Goal: Task Accomplishment & Management: Complete application form

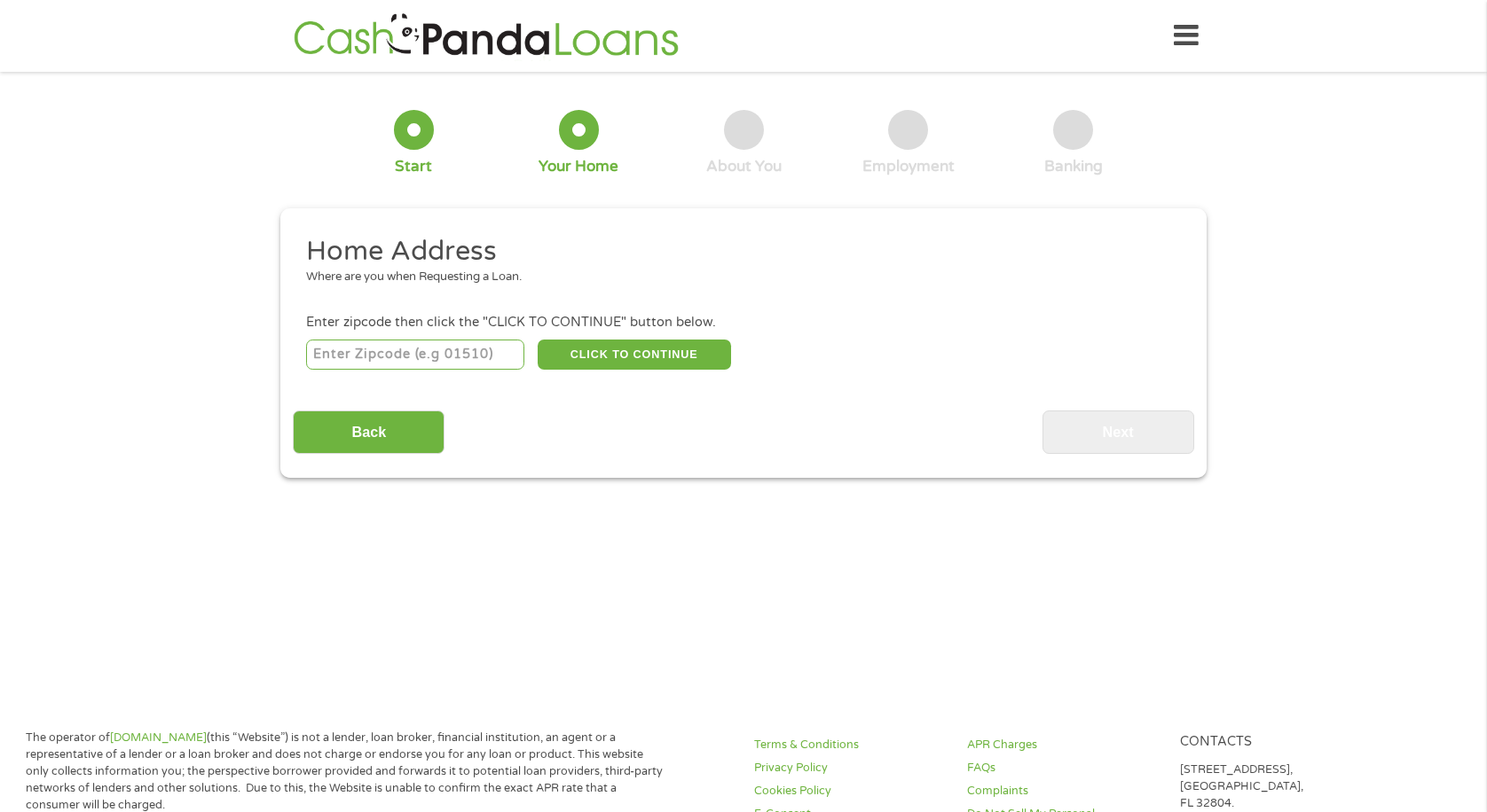
click at [466, 351] on input "number" at bounding box center [416, 354] width 219 height 30
type input "19096"
select select "[US_STATE]"
click at [617, 357] on button "CLICK TO CONTINUE" at bounding box center [634, 354] width 193 height 30
type input "19096"
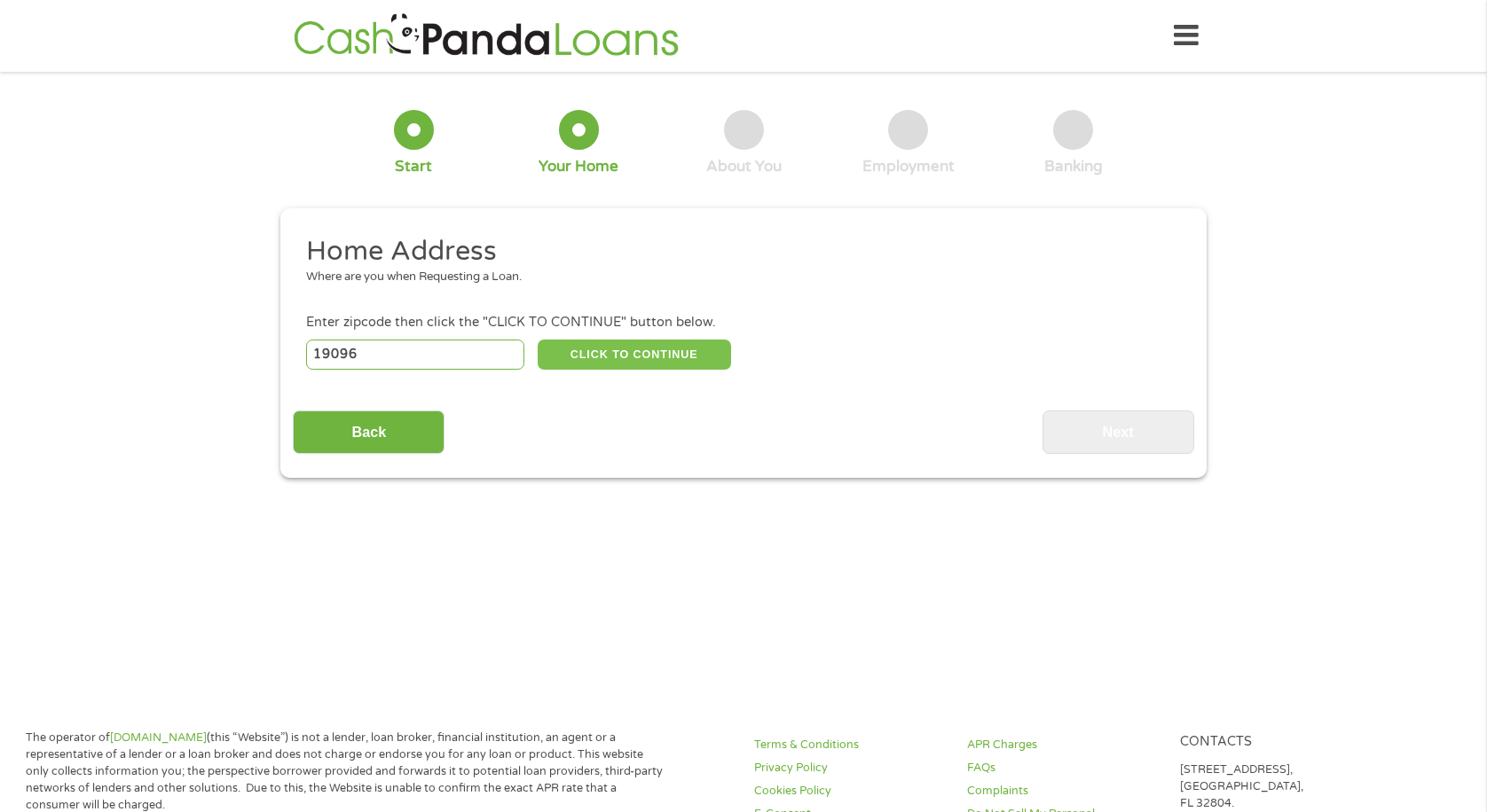
type input "Wynnewood"
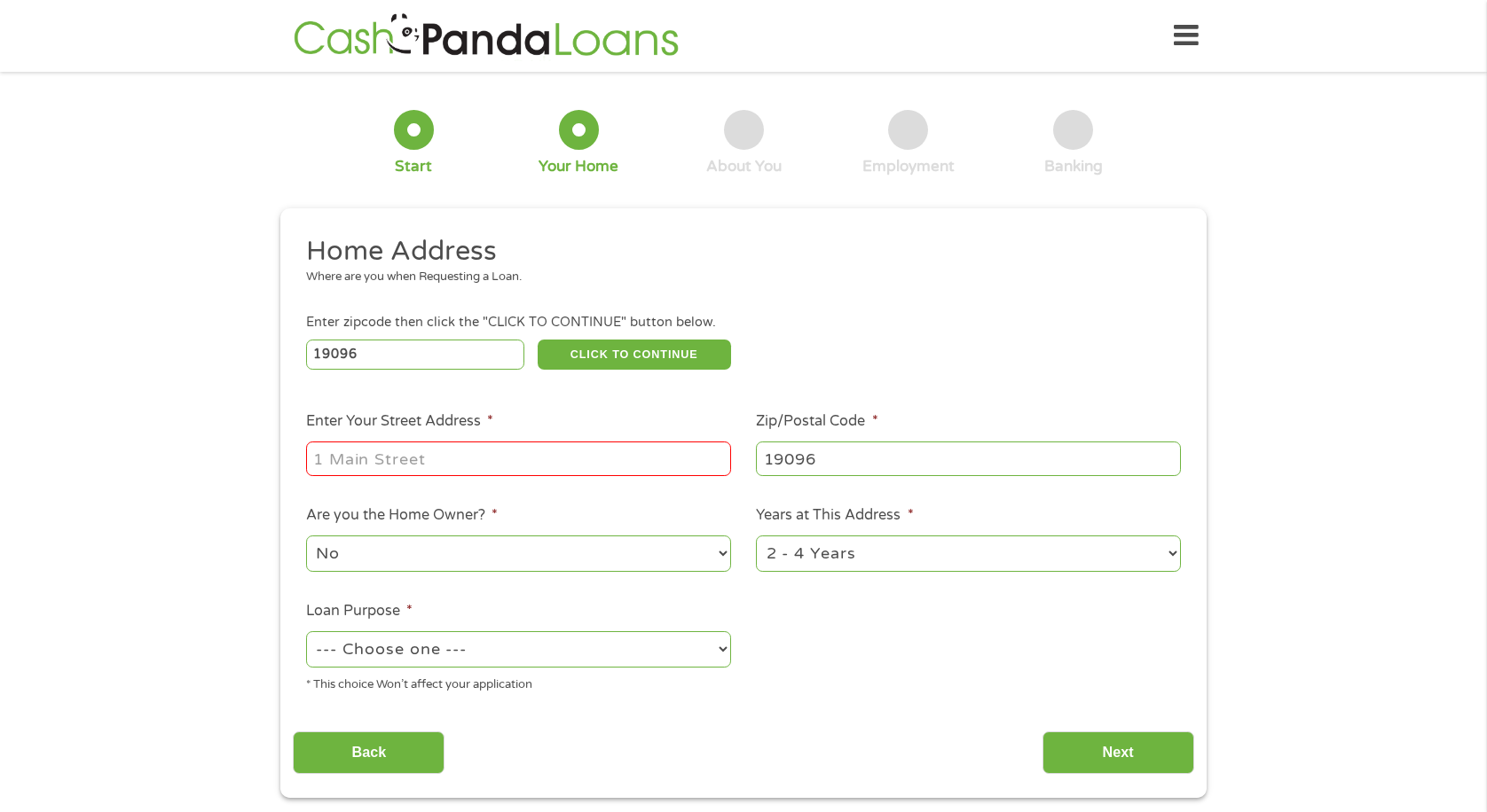
click at [413, 459] on input "Enter Your Street Address *" at bounding box center [518, 458] width 425 height 34
type input "[STREET_ADDRESS][PERSON_NAME]"
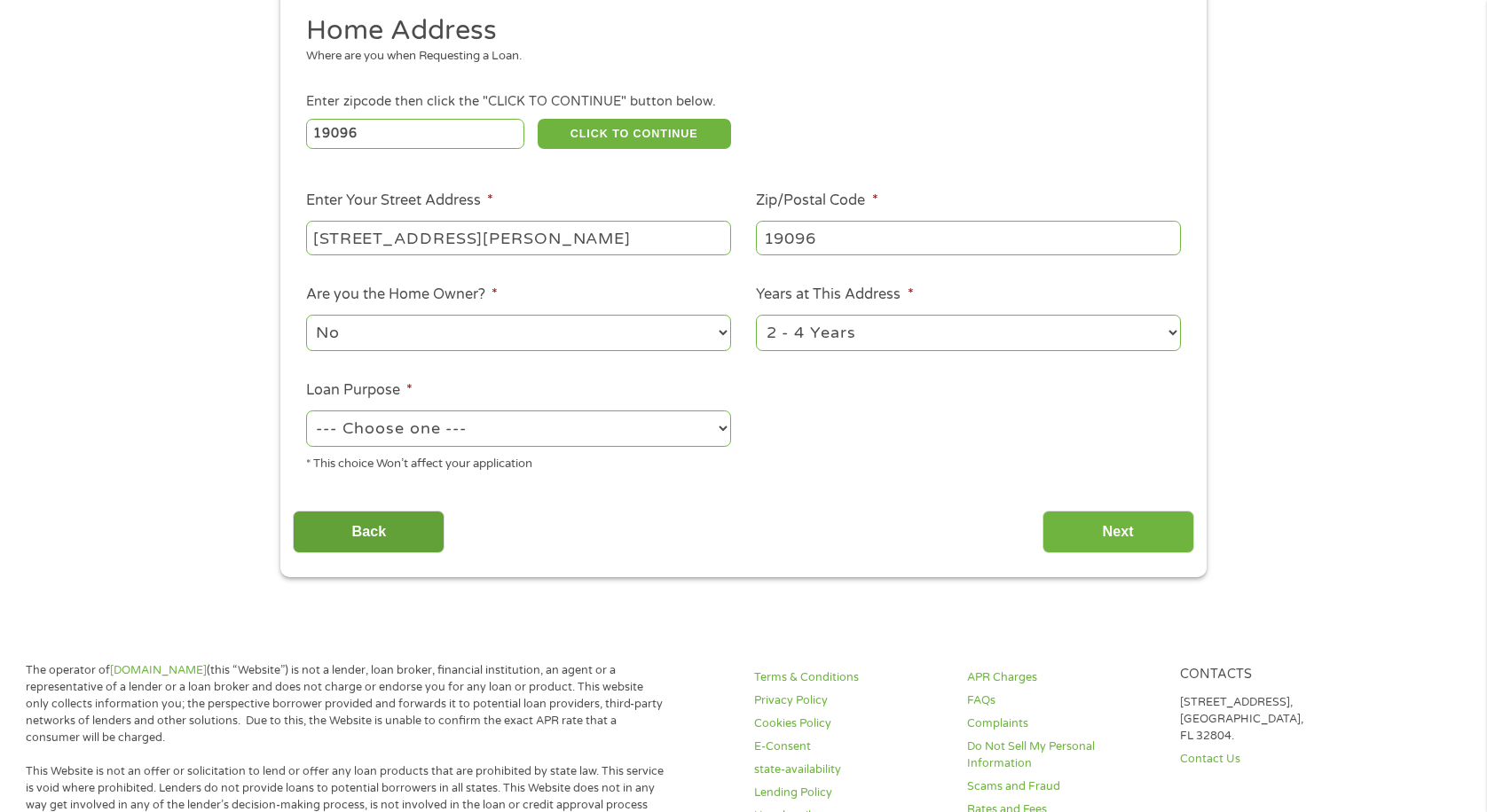
scroll to position [266, 0]
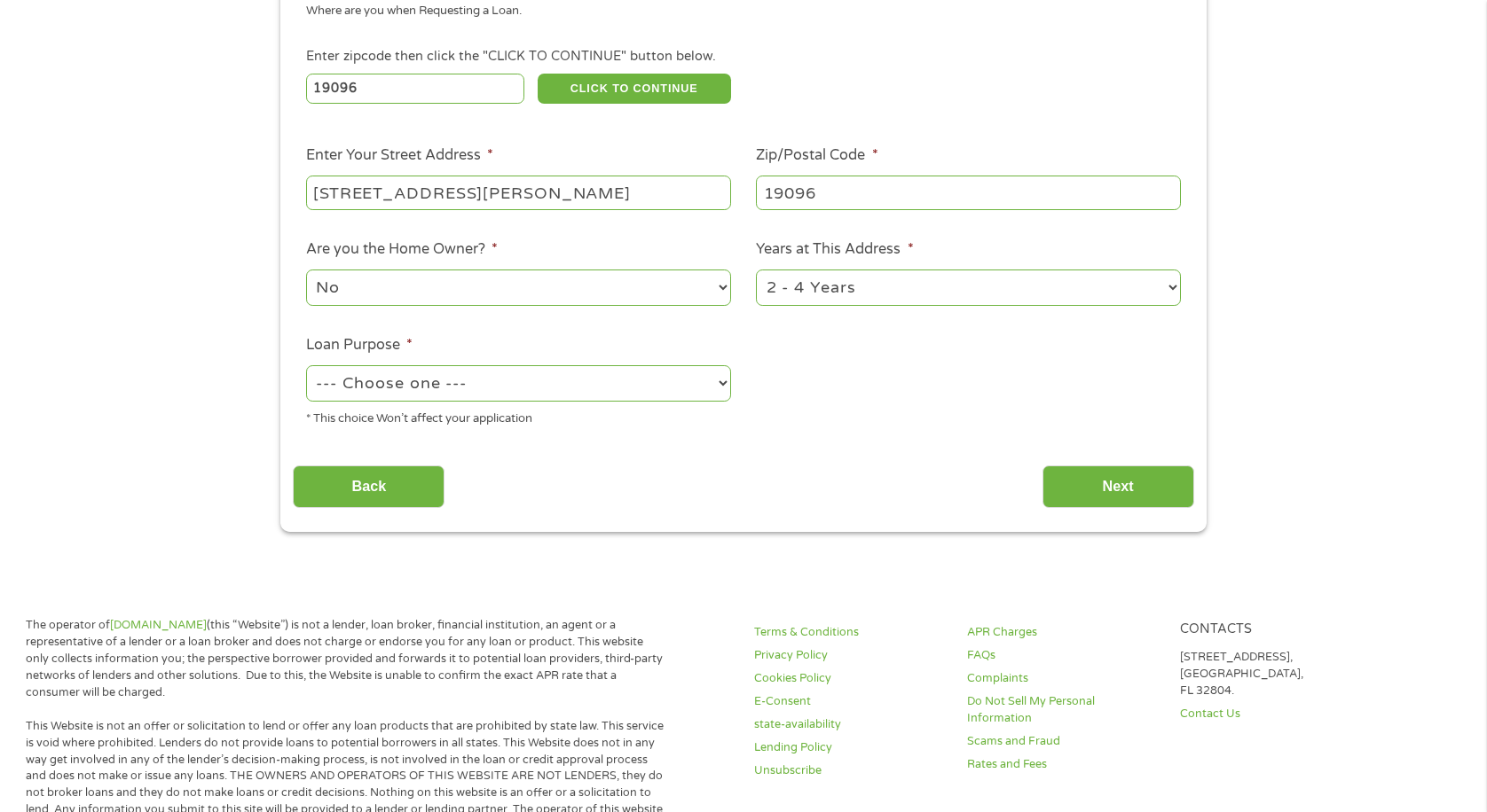
click at [372, 401] on div "--- Choose one --- Pay Bills Debt Consolidation Home Improvement Major Purchase…" at bounding box center [518, 384] width 425 height 42
click at [378, 389] on select "--- Choose one --- Pay Bills Debt Consolidation Home Improvement Major Purchase…" at bounding box center [518, 384] width 425 height 36
select select "paybills"
click at [306, 366] on select "--- Choose one --- Pay Bills Debt Consolidation Home Improvement Major Purchase…" at bounding box center [518, 384] width 425 height 36
click at [1096, 484] on input "Next" at bounding box center [1118, 487] width 152 height 43
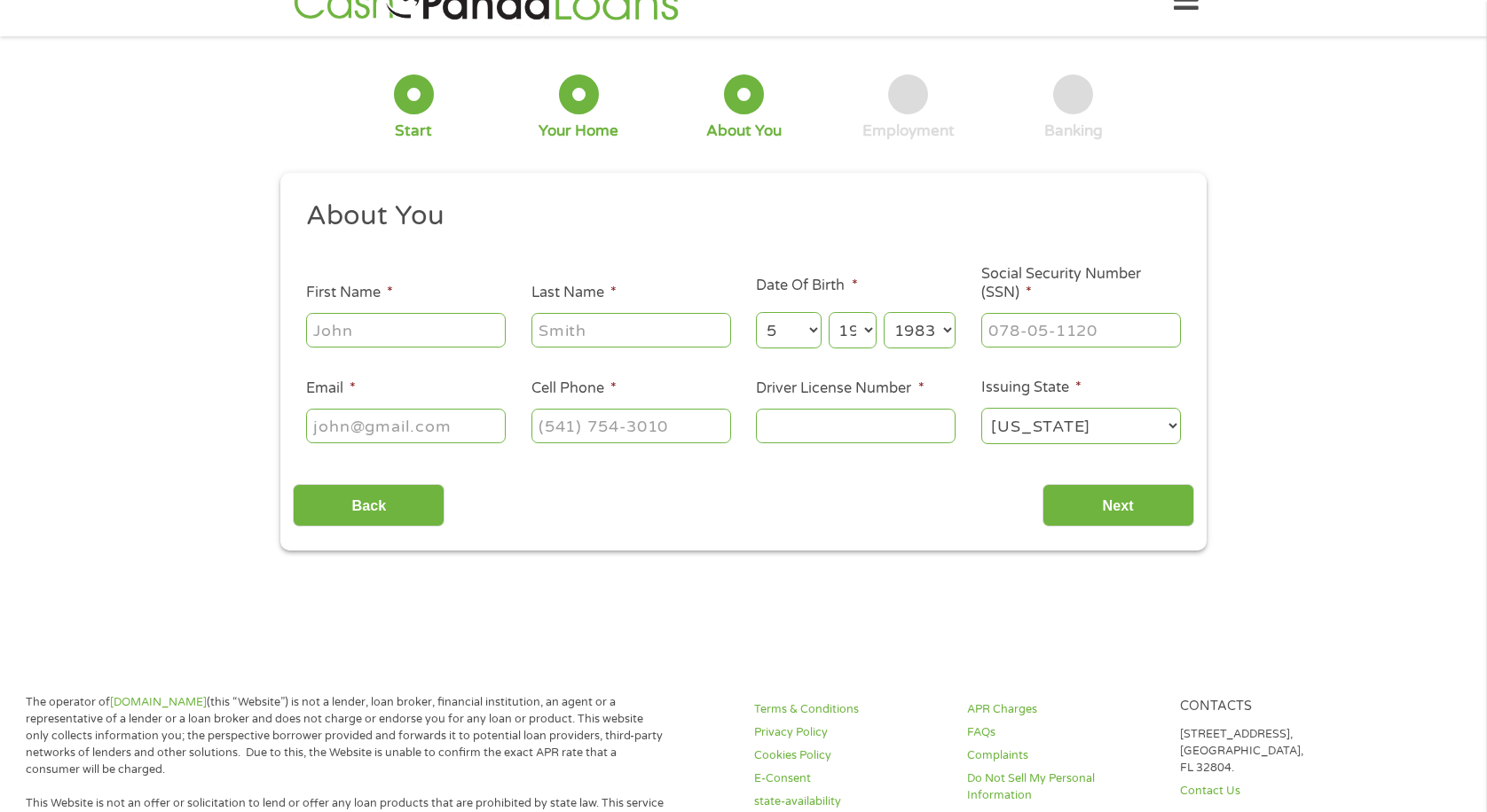
scroll to position [0, 0]
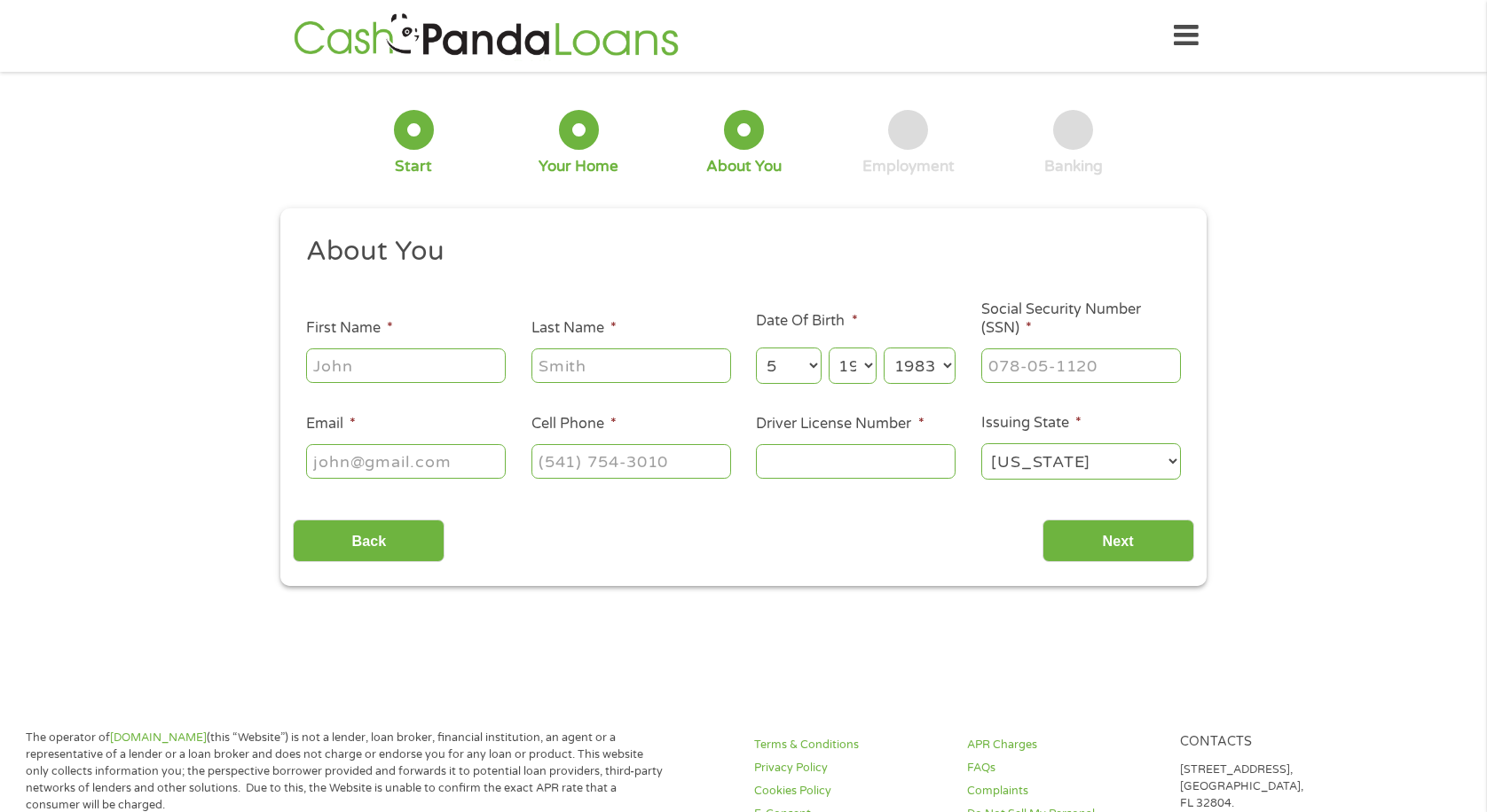
click at [396, 367] on input "First Name *" at bounding box center [406, 365] width 200 height 34
type input "[PERSON_NAME]"
type input "[EMAIL_ADDRESS][DOMAIN_NAME]"
type input "[PHONE_NUMBER]"
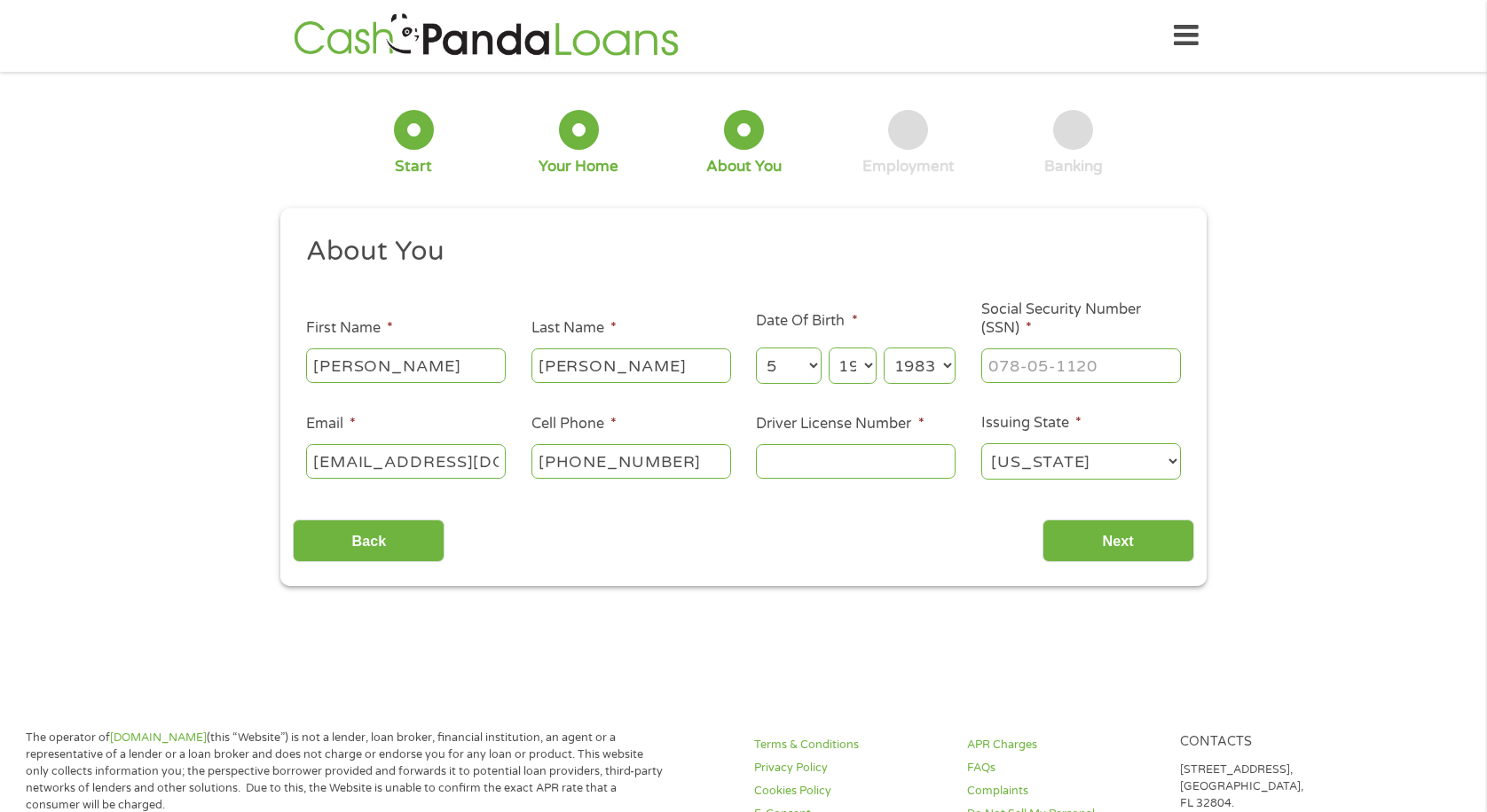
click at [822, 458] on input "Driver License Number *" at bounding box center [855, 461] width 200 height 34
type input "27863662"
click at [1052, 363] on input "___-__-____" at bounding box center [1081, 365] width 200 height 34
type input "188-66-1922"
click at [1126, 539] on input "Next" at bounding box center [1118, 541] width 152 height 43
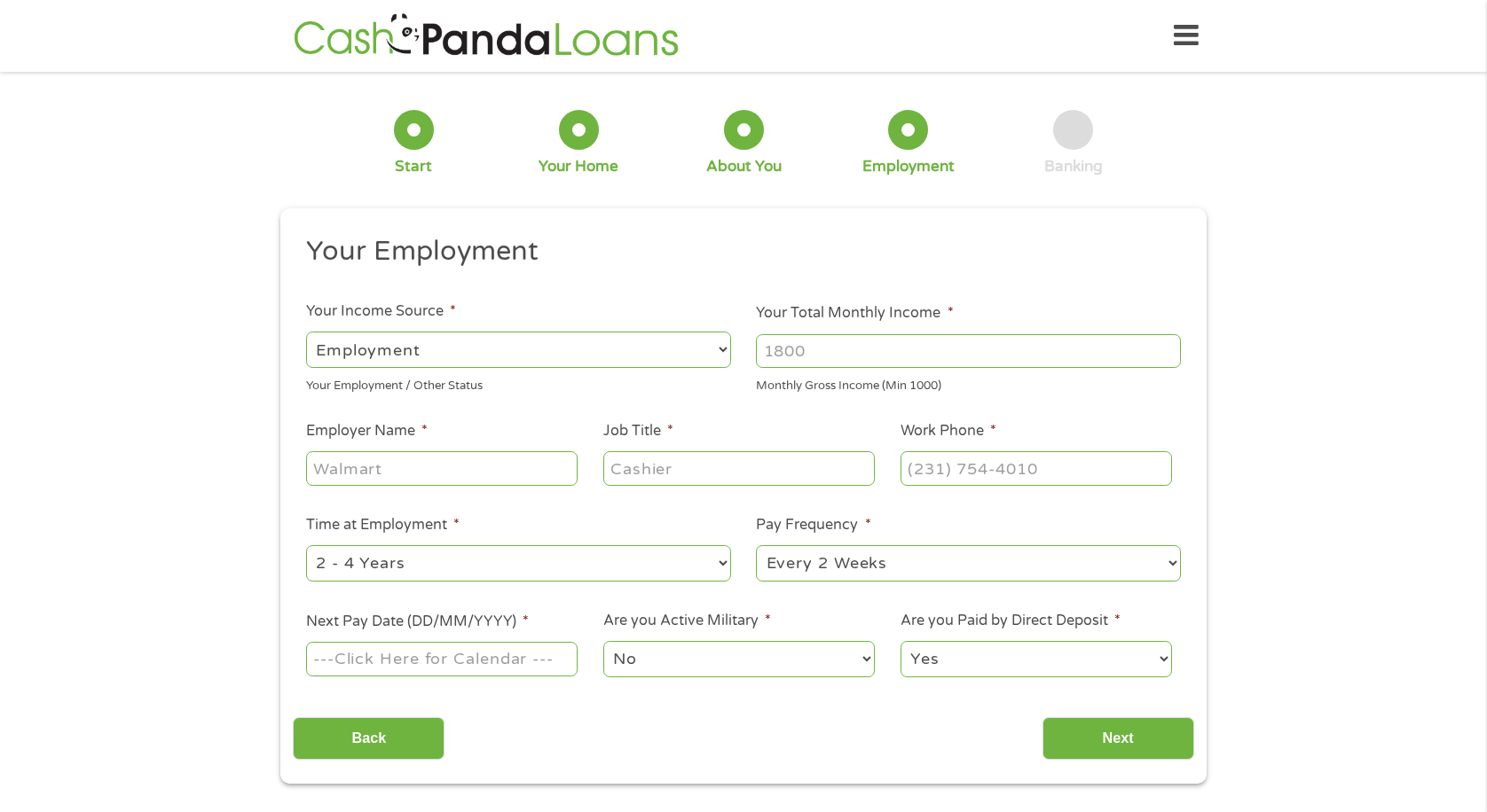
scroll to position [7, 7]
click at [810, 352] on input "Your Total Monthly Income *" at bounding box center [968, 350] width 425 height 34
type input "2500"
click at [351, 478] on input "Employer Name *" at bounding box center [442, 467] width 272 height 34
type input "E-4 SERVICES"
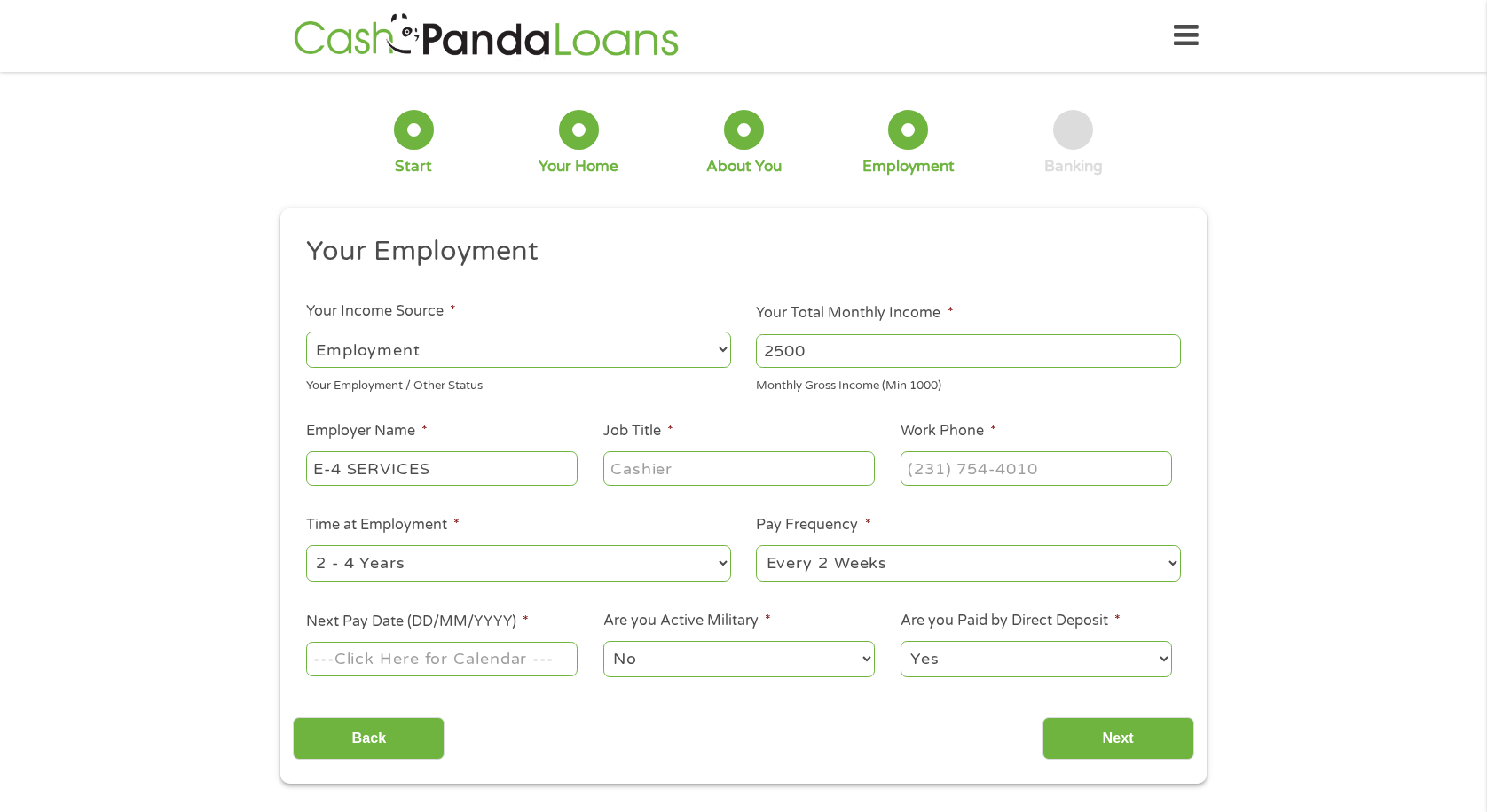
click at [645, 472] on input "Job Title *" at bounding box center [738, 467] width 272 height 34
type input "HIM SPEC"
click at [932, 461] on input "(___) ___-____" at bounding box center [1036, 467] width 272 height 34
drag, startPoint x: 932, startPoint y: 461, endPoint x: 913, endPoint y: 473, distance: 22.5
click at [913, 473] on input "(___) ___-____" at bounding box center [1036, 467] width 272 height 34
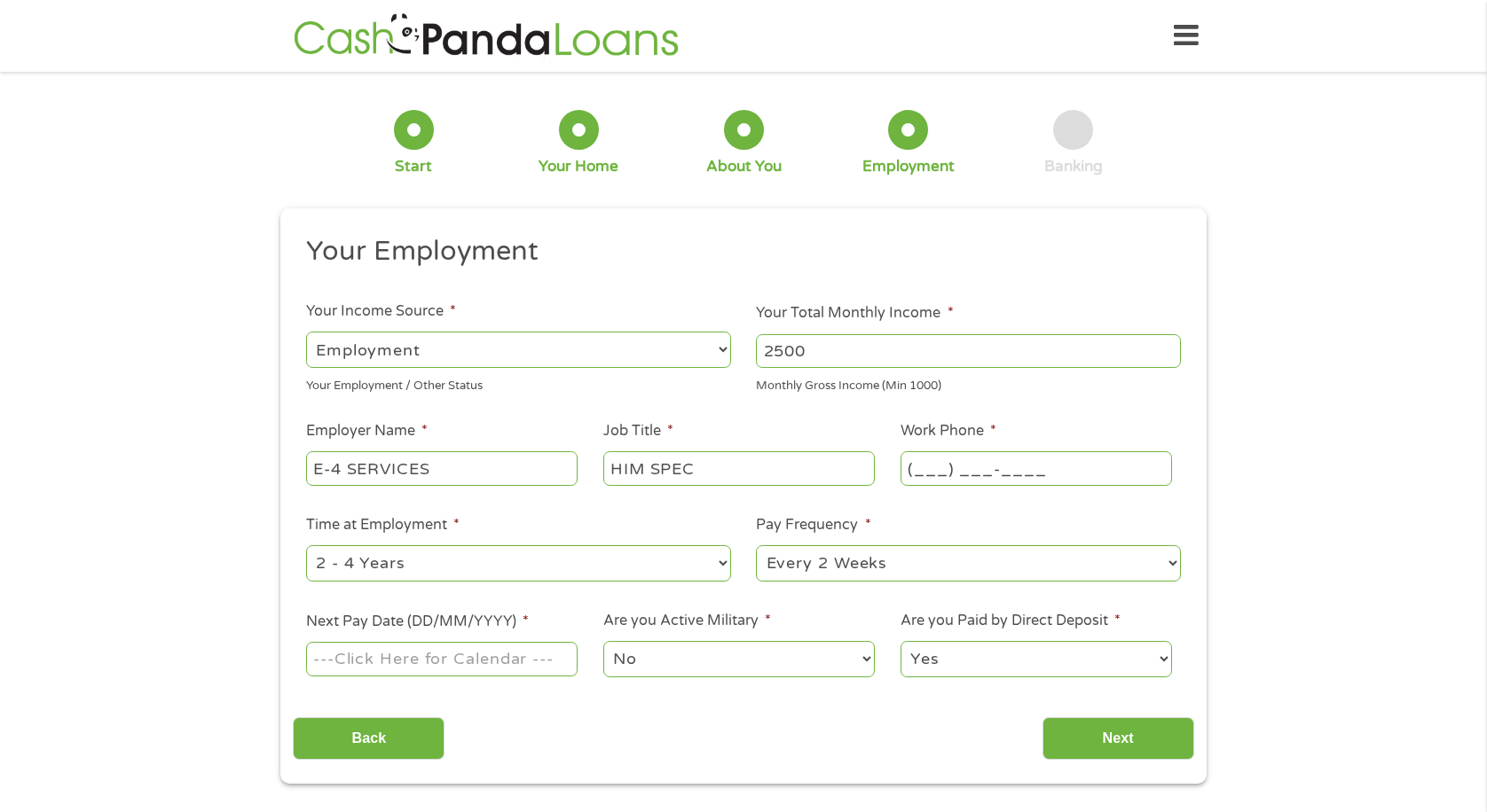
paste input "8"
type input "(888) ___-____"
type input "[PHONE_NUMBER]"
click at [520, 666] on input "Next Pay Date (DD/MM/YYYY) *" at bounding box center [442, 658] width 272 height 34
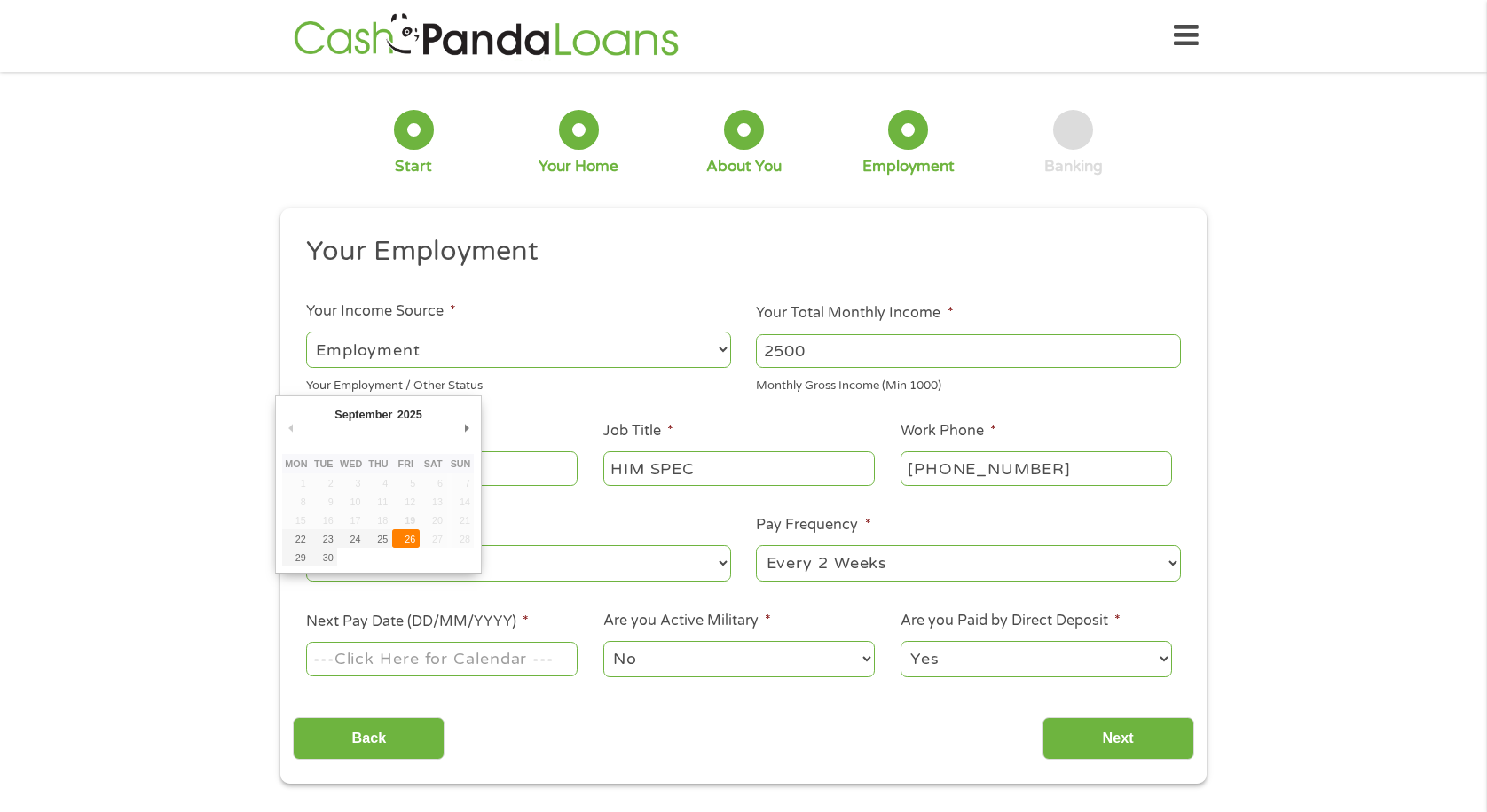
type input "[DATE]"
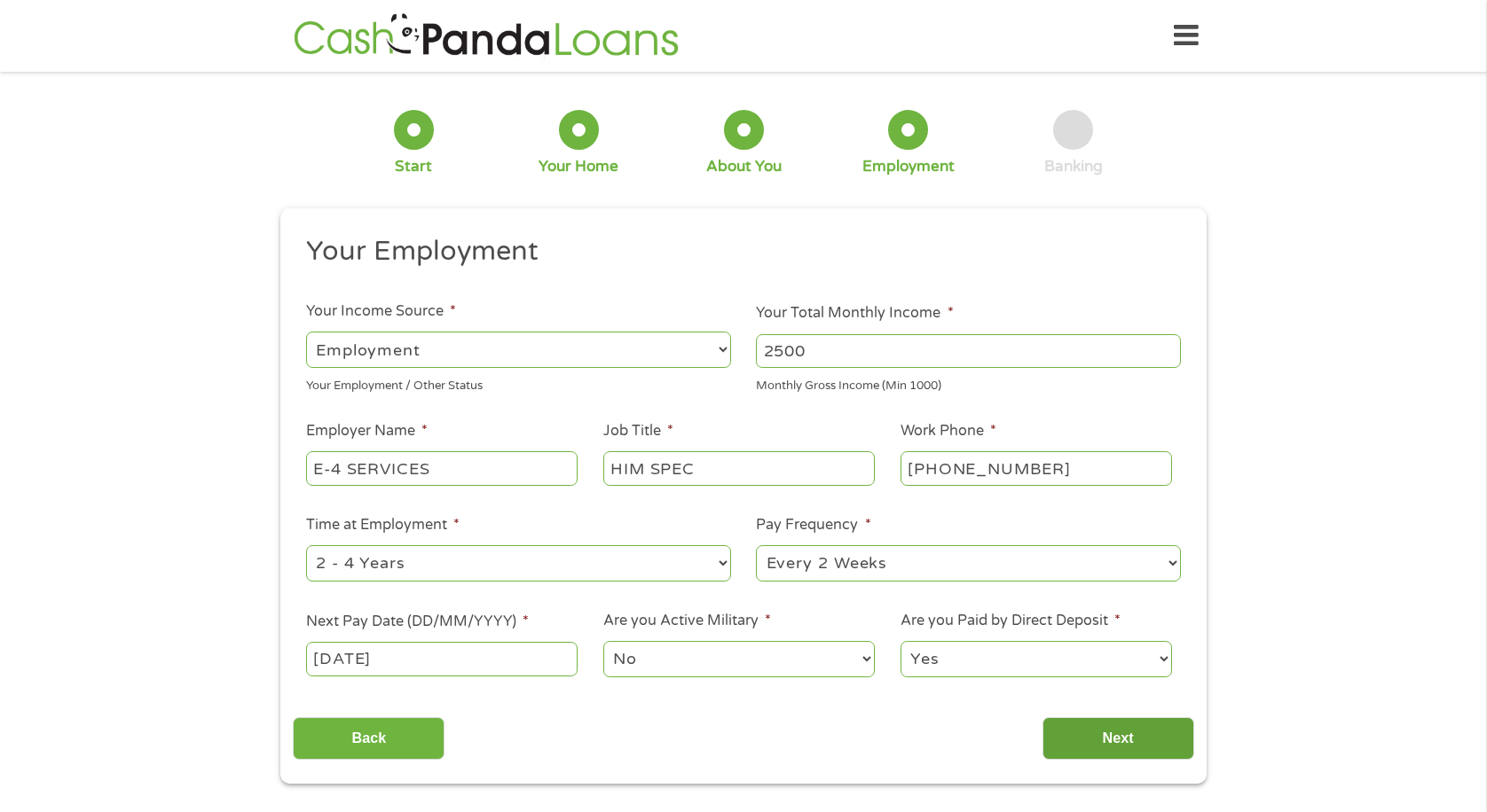
click at [1087, 728] on input "Next" at bounding box center [1118, 739] width 152 height 43
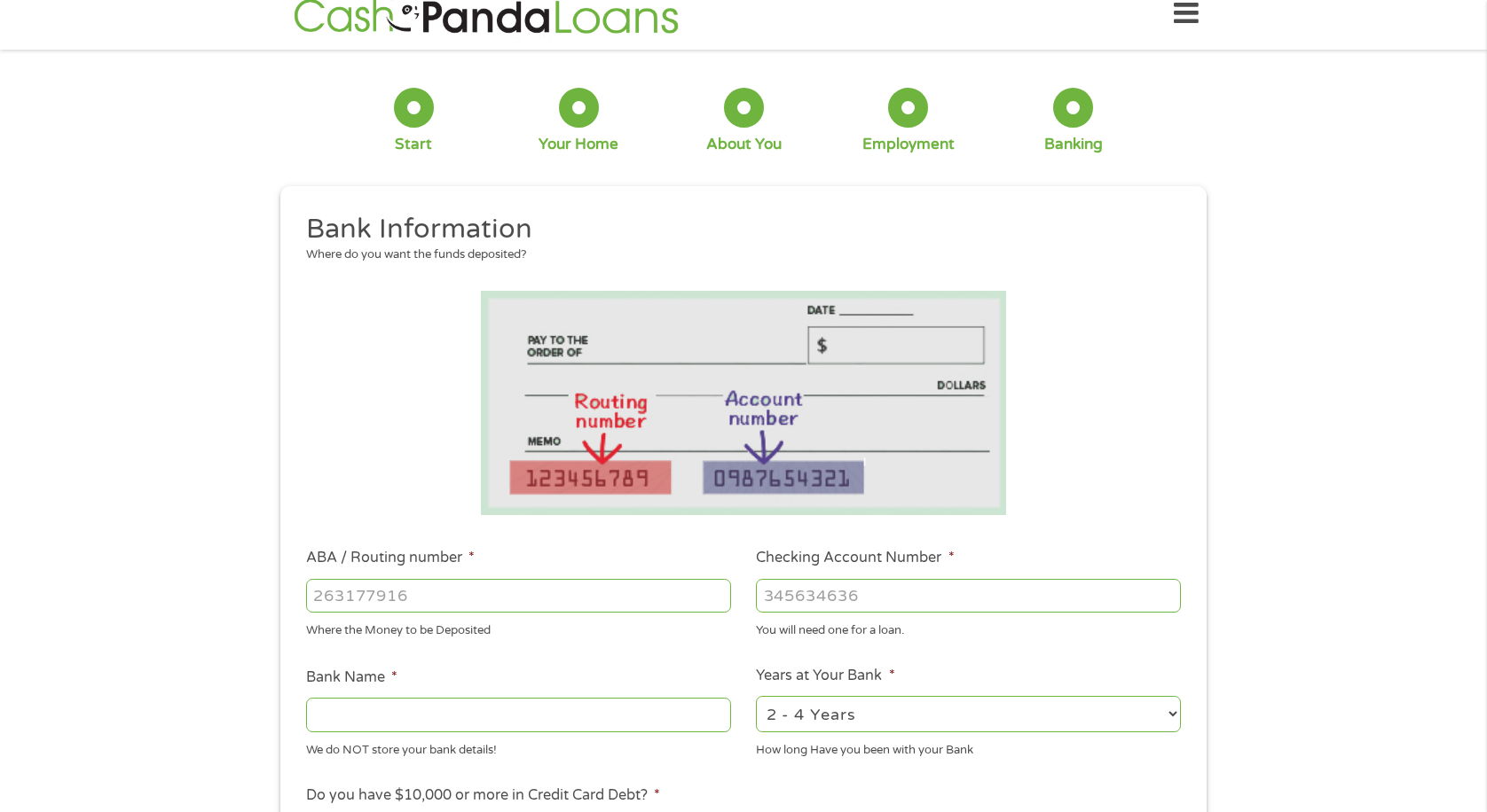
scroll to position [88, 0]
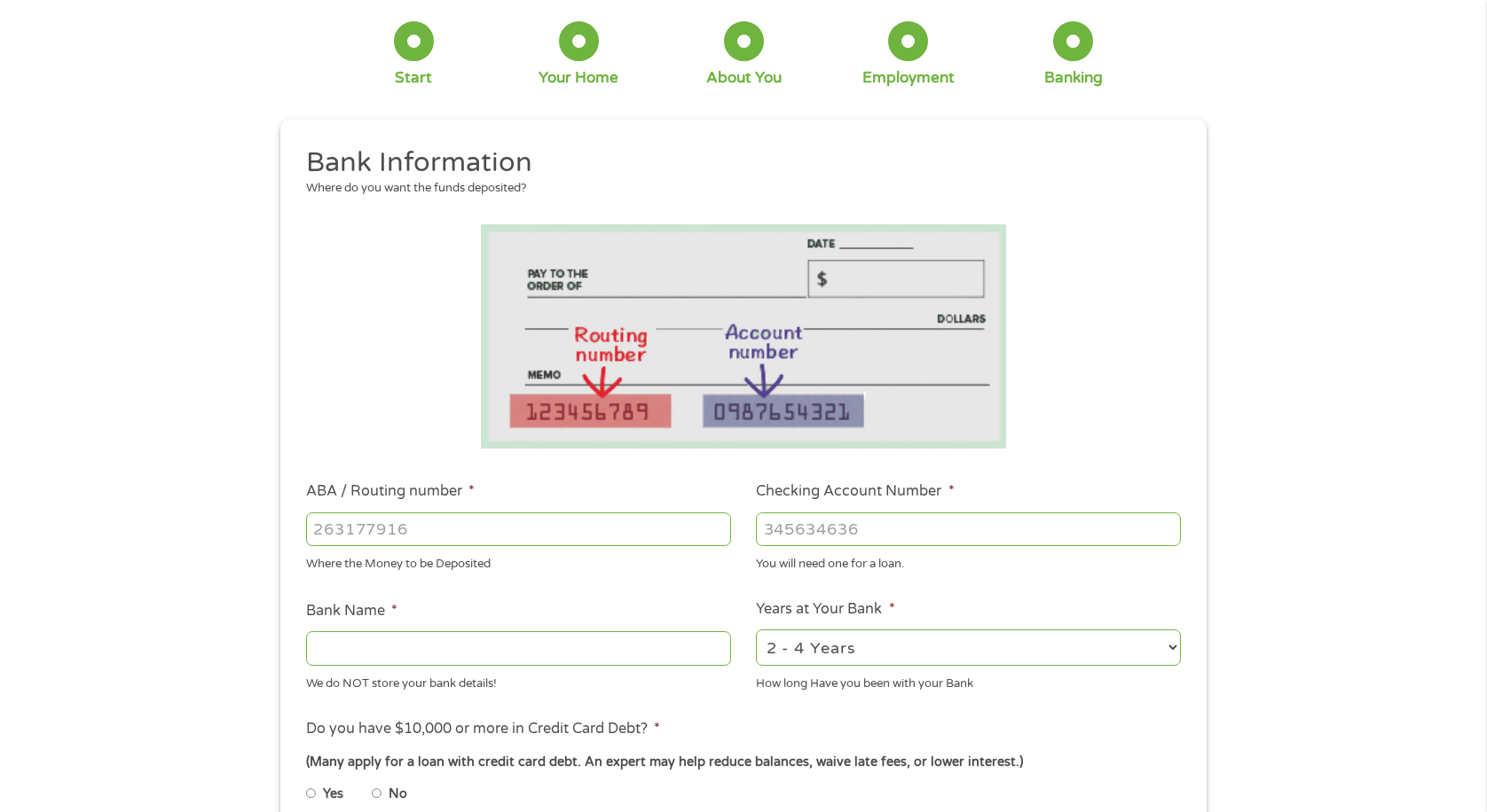
click at [399, 529] on input "ABA / Routing number *" at bounding box center [518, 529] width 425 height 34
type input "021200339"
type input "BANK OF AMERICA NA"
type input "021200339"
click at [941, 536] on input "Checking Account Number *" at bounding box center [968, 529] width 425 height 34
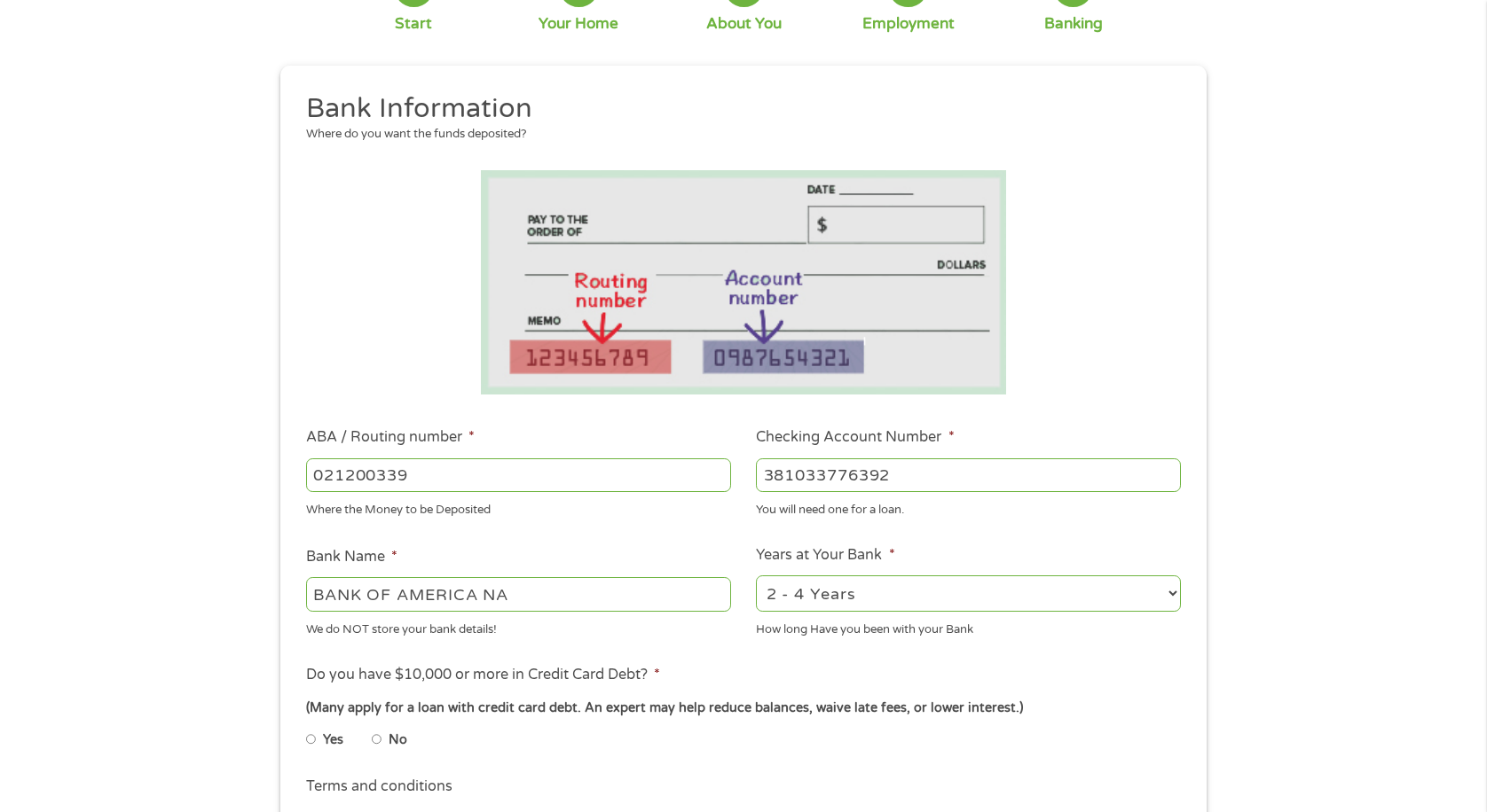
scroll to position [355, 0]
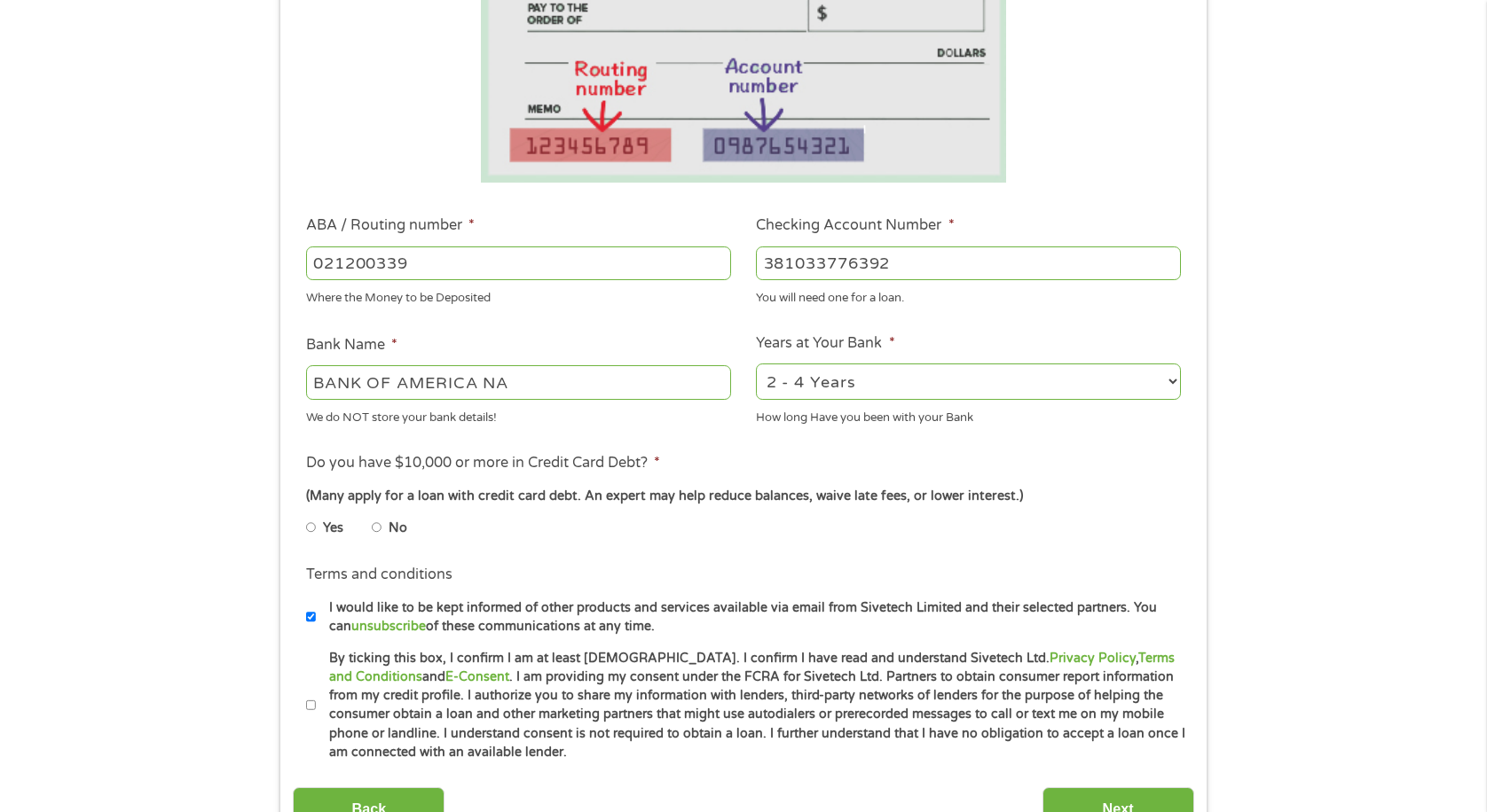
type input "381033776392"
click at [1012, 390] on select "2 - 4 Years 6 - 12 Months 1 - 2 Years Over 4 Years" at bounding box center [968, 382] width 425 height 36
select select "60months"
click at [755, 364] on select "2 - 4 Years 6 - 12 Months 1 - 2 Years Over 4 Years" at bounding box center [968, 382] width 425 height 36
click at [380, 532] on input "No" at bounding box center [376, 528] width 11 height 29
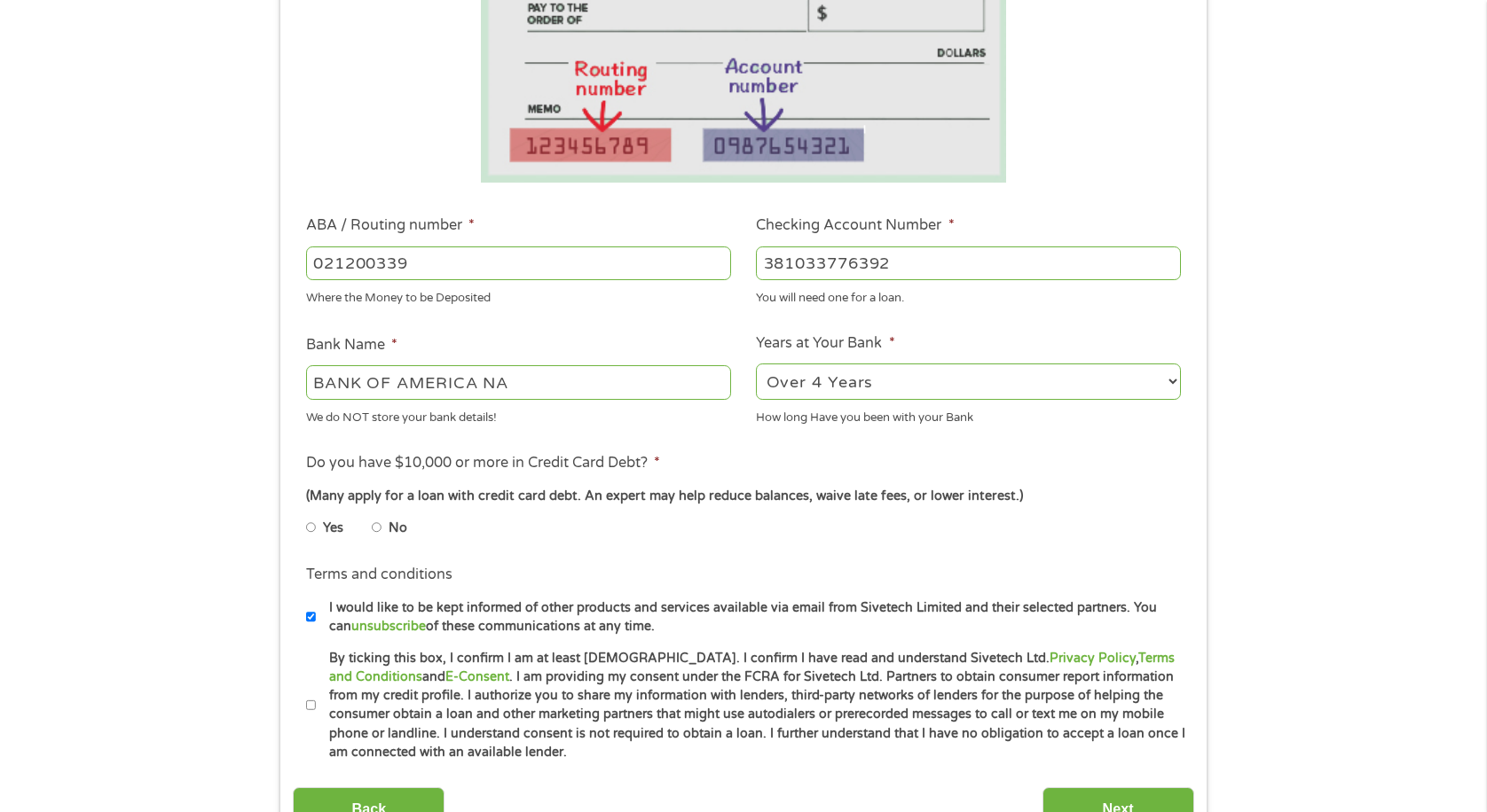
radio input "true"
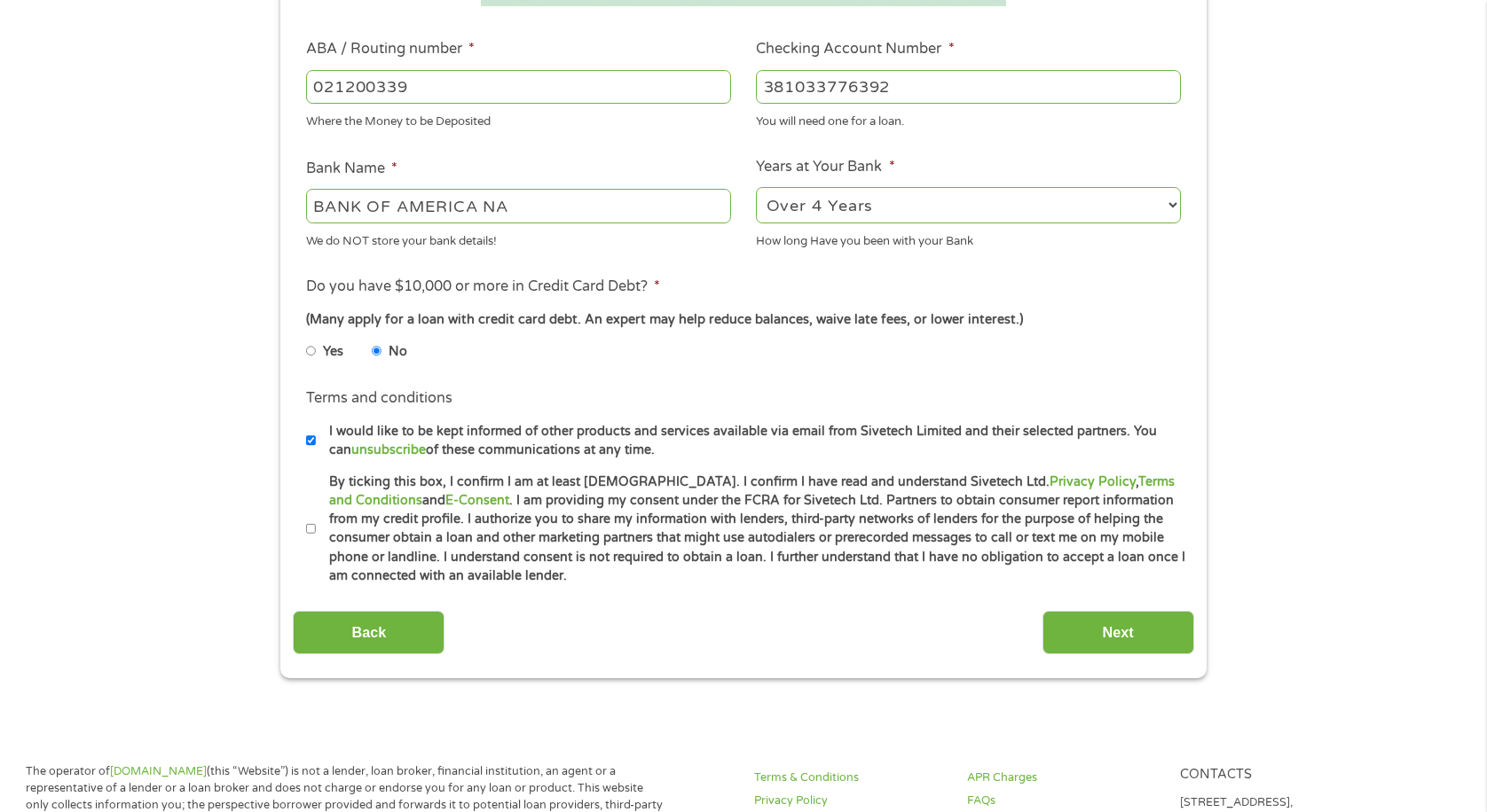
scroll to position [532, 0]
click at [304, 522] on li "Terms and conditions * By ticking this box, I confirm I am at least [DEMOGRAPHI…" at bounding box center [743, 529] width 900 height 113
click at [312, 531] on input "By ticking this box, I confirm I am at least [DEMOGRAPHIC_DATA]. I confirm I ha…" at bounding box center [311, 529] width 11 height 29
checkbox input "true"
click at [1056, 630] on input "Next" at bounding box center [1118, 632] width 152 height 43
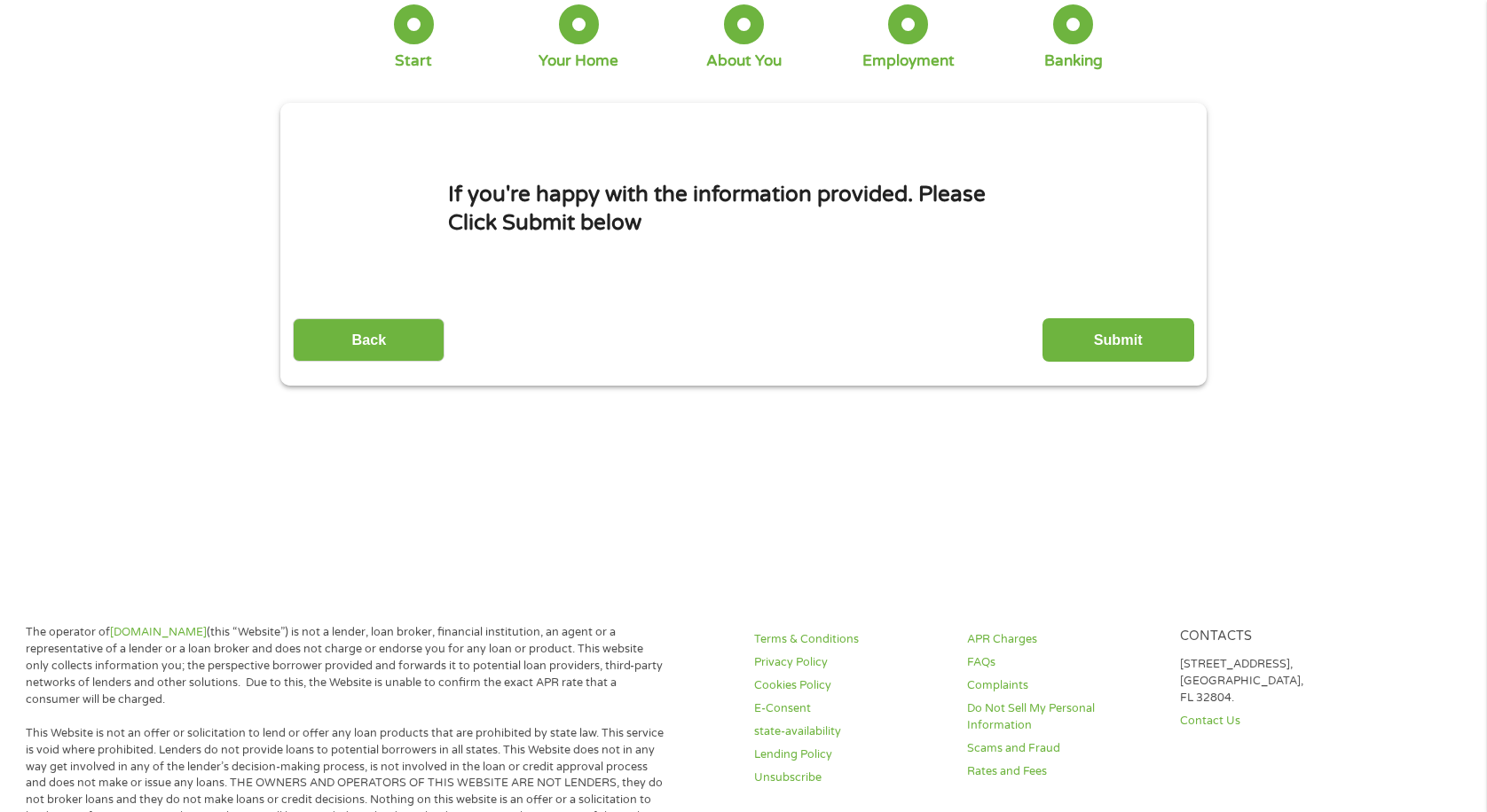
scroll to position [0, 0]
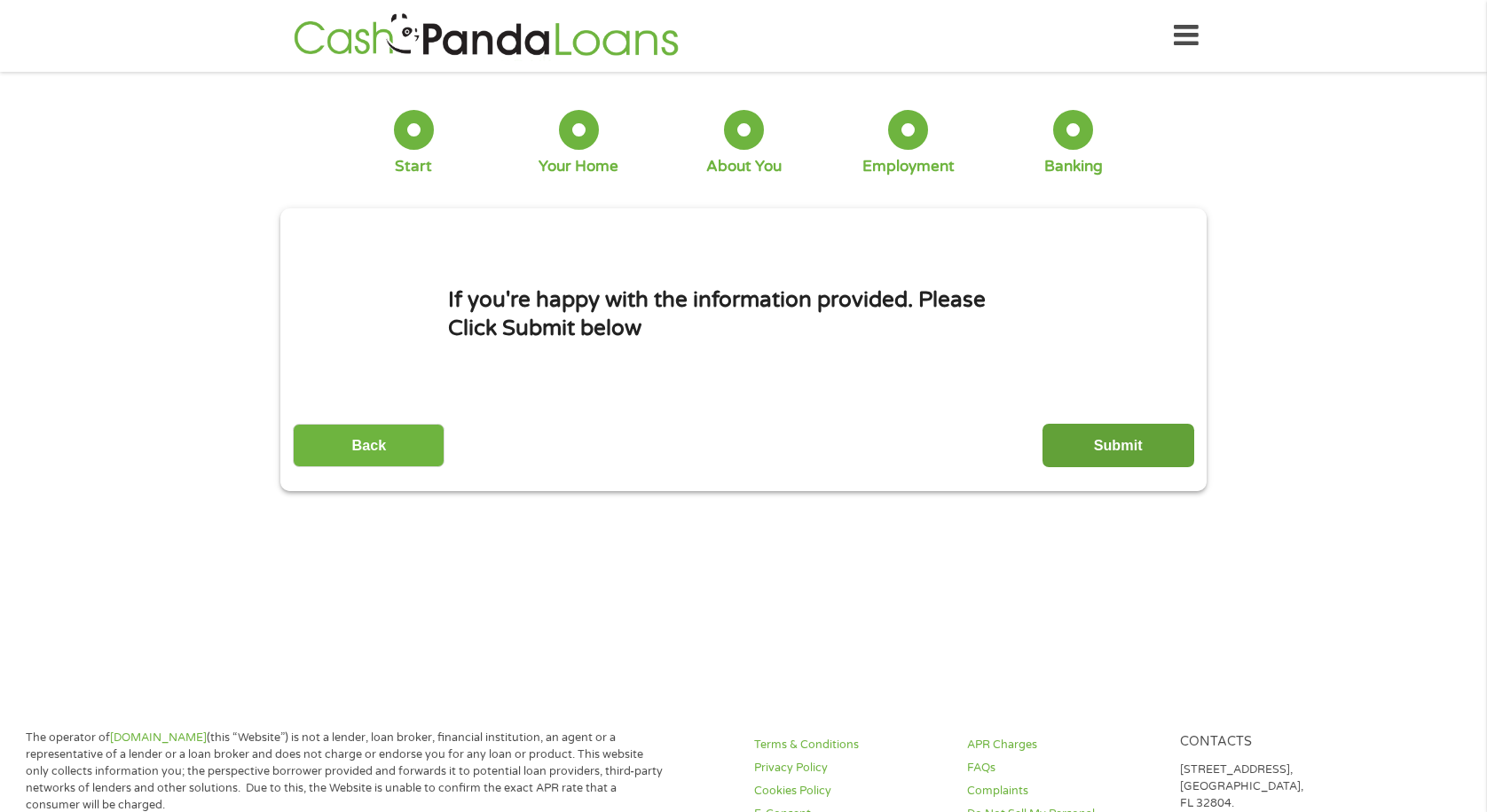
click at [1131, 450] on input "Submit" at bounding box center [1118, 445] width 152 height 43
